Goal: Task Accomplishment & Management: Use online tool/utility

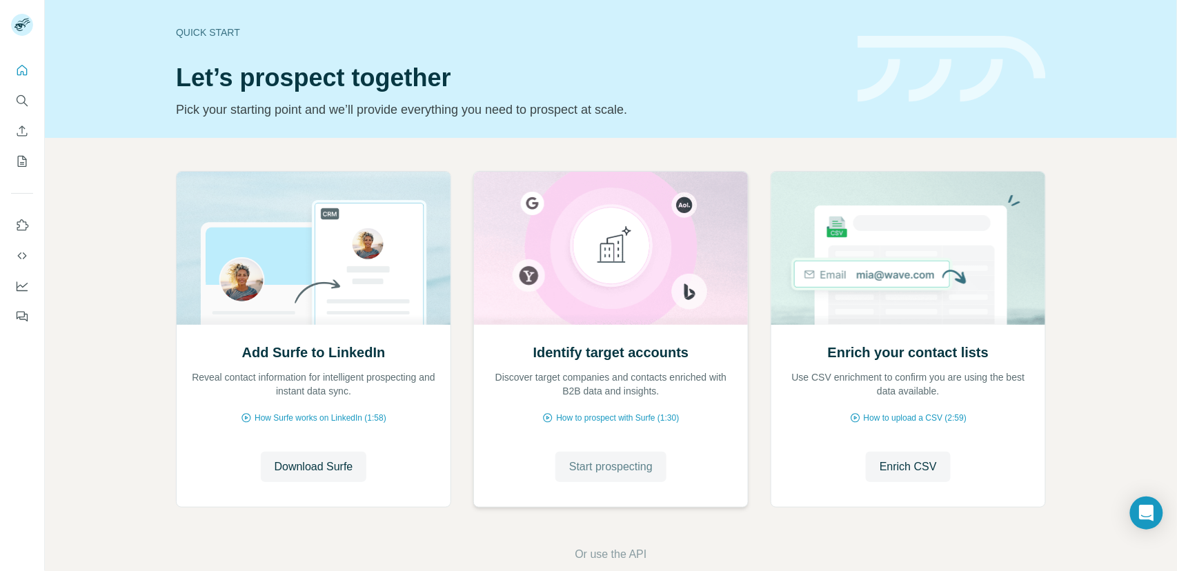
click at [611, 462] on span "Start prospecting" at bounding box center [610, 467] width 83 height 17
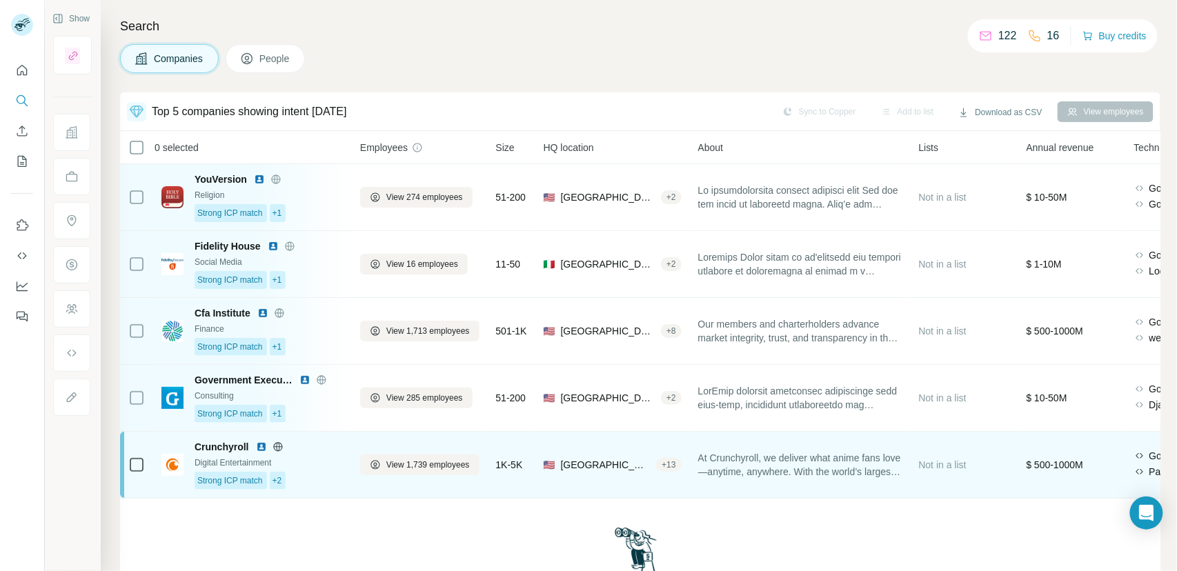
click at [326, 482] on div "Strong ICP match +2" at bounding box center [269, 481] width 149 height 18
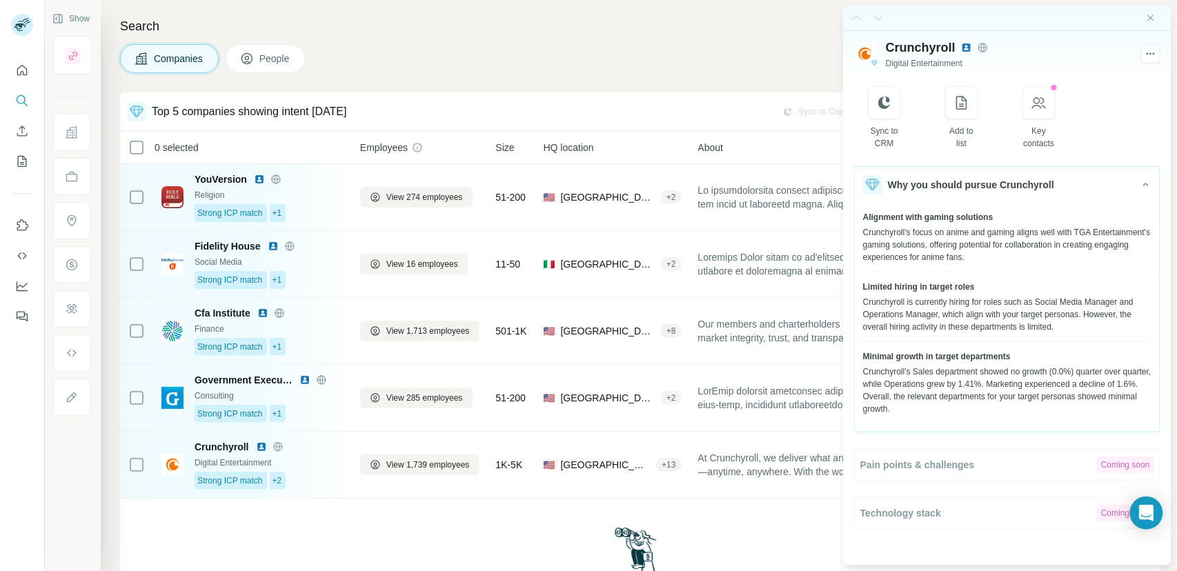
click at [339, 525] on div "Not your cup of tea? Run new search" at bounding box center [640, 581] width 1041 height 164
click at [1150, 21] on icon "Close side panel" at bounding box center [1150, 17] width 11 height 11
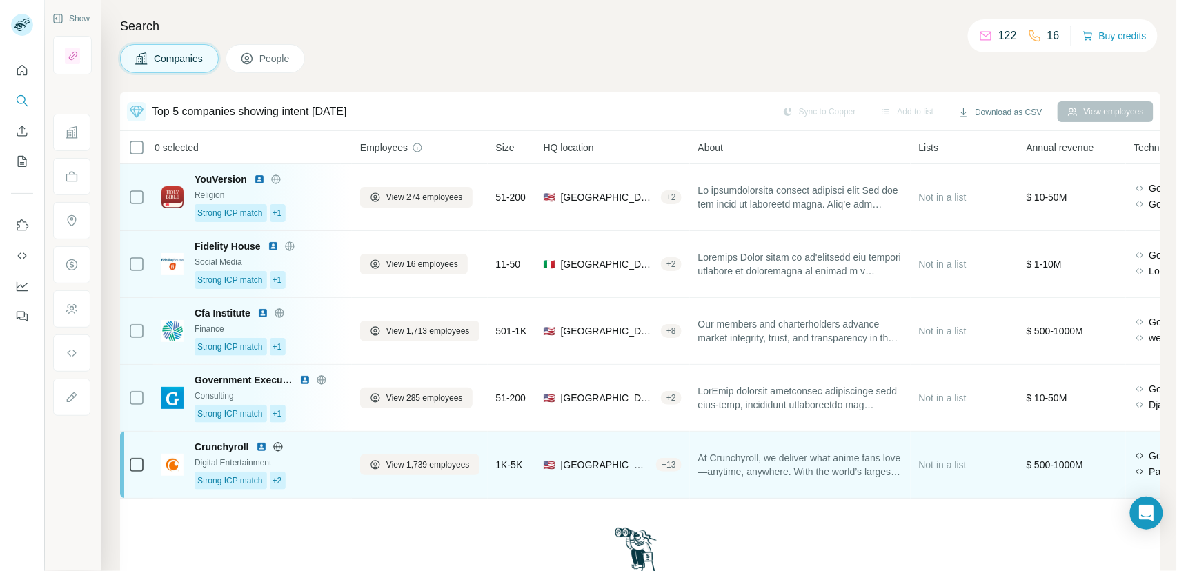
click at [320, 478] on div "Strong ICP match +2" at bounding box center [269, 481] width 149 height 18
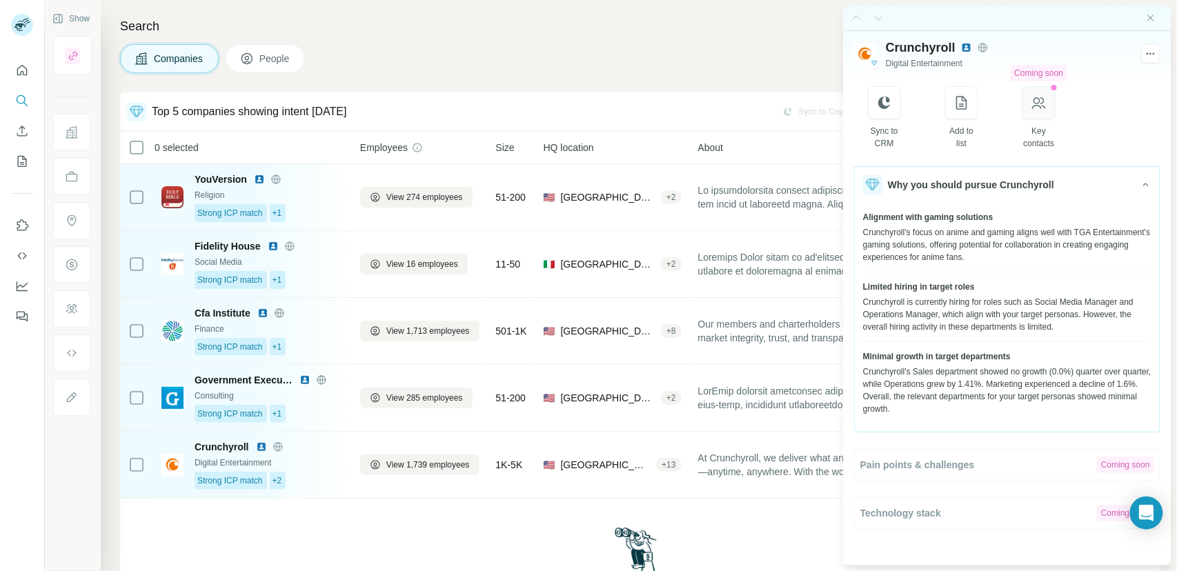
click at [1043, 105] on icon "button" at bounding box center [1039, 103] width 17 height 17
click at [1155, 16] on icon "Close side panel" at bounding box center [1150, 17] width 11 height 11
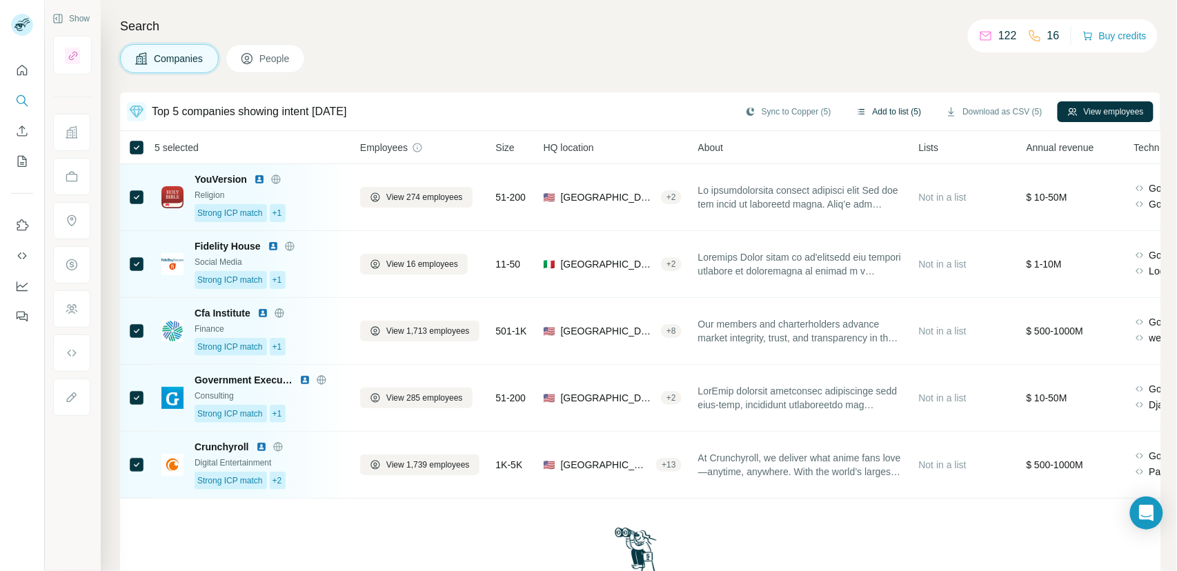
click at [894, 112] on button "Add to list (5)" at bounding box center [889, 111] width 85 height 21
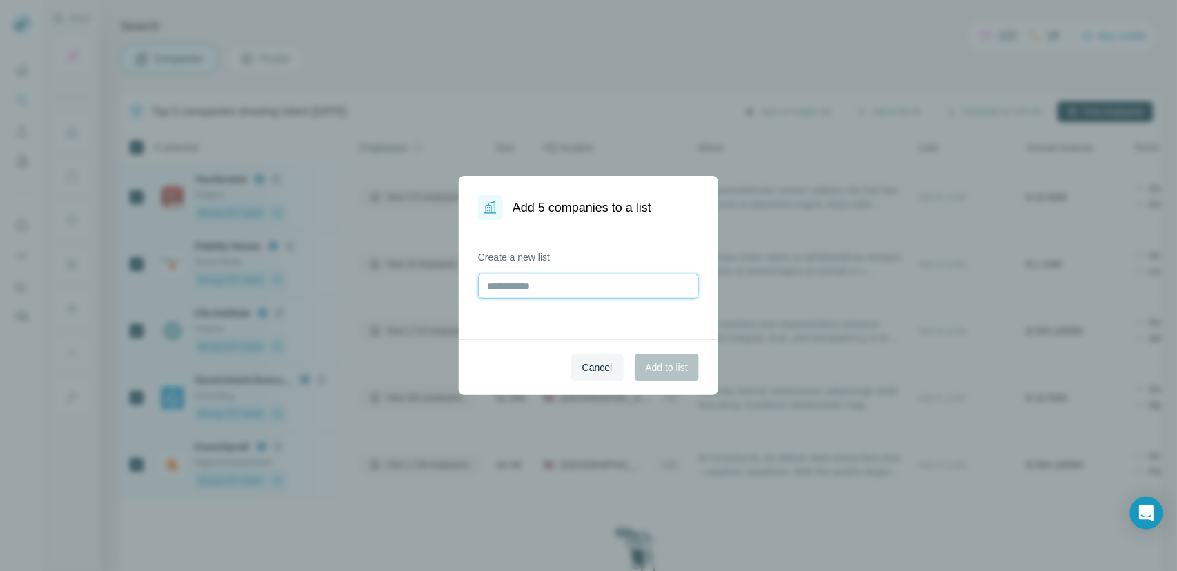
click at [558, 279] on input "text" at bounding box center [588, 286] width 221 height 25
type input "****"
click at [658, 376] on button "Add to list" at bounding box center [667, 368] width 64 height 28
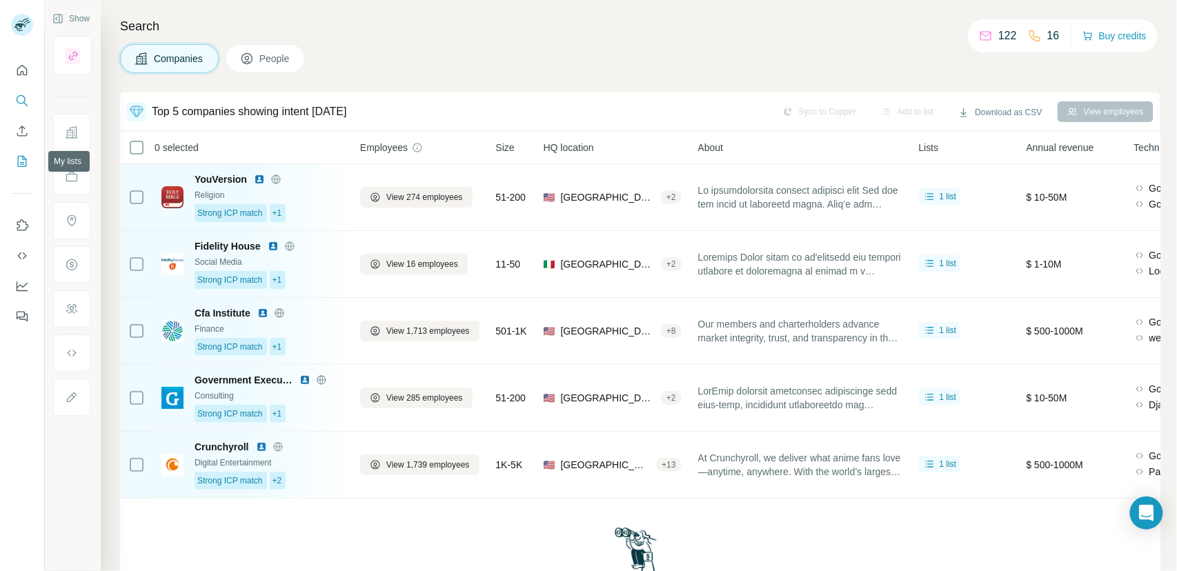
click at [17, 162] on icon "My lists" at bounding box center [22, 162] width 14 height 14
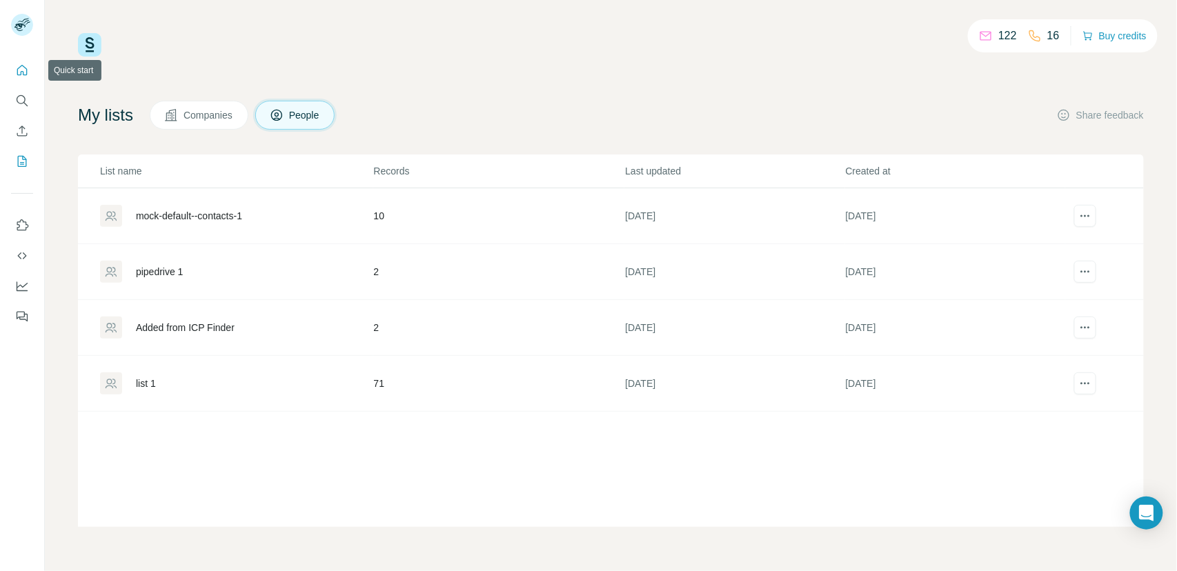
click at [15, 68] on icon "Quick start" at bounding box center [22, 70] width 14 height 14
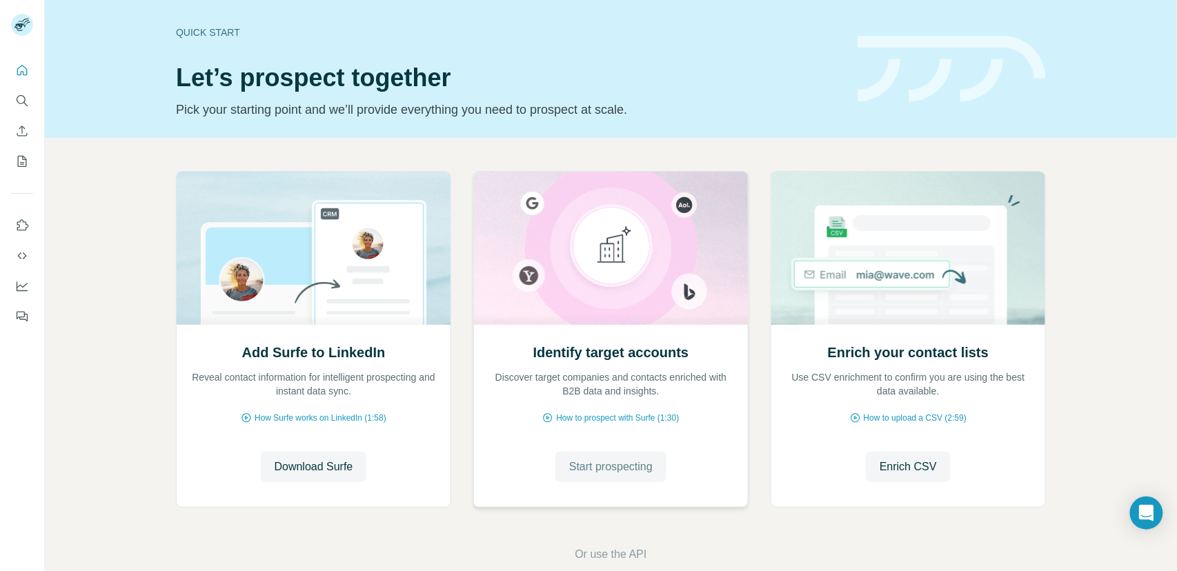
click at [622, 473] on span "Start prospecting" at bounding box center [610, 467] width 83 height 17
